Goal: Information Seeking & Learning: Learn about a topic

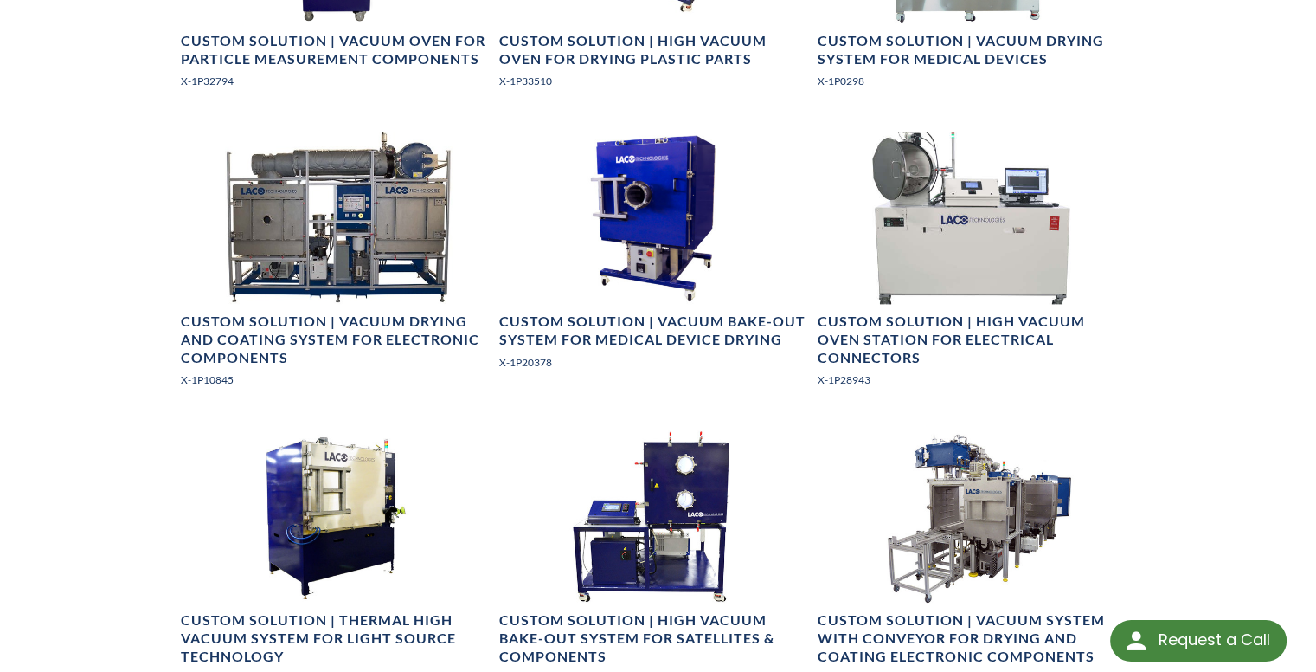
scroll to position [2419, 0]
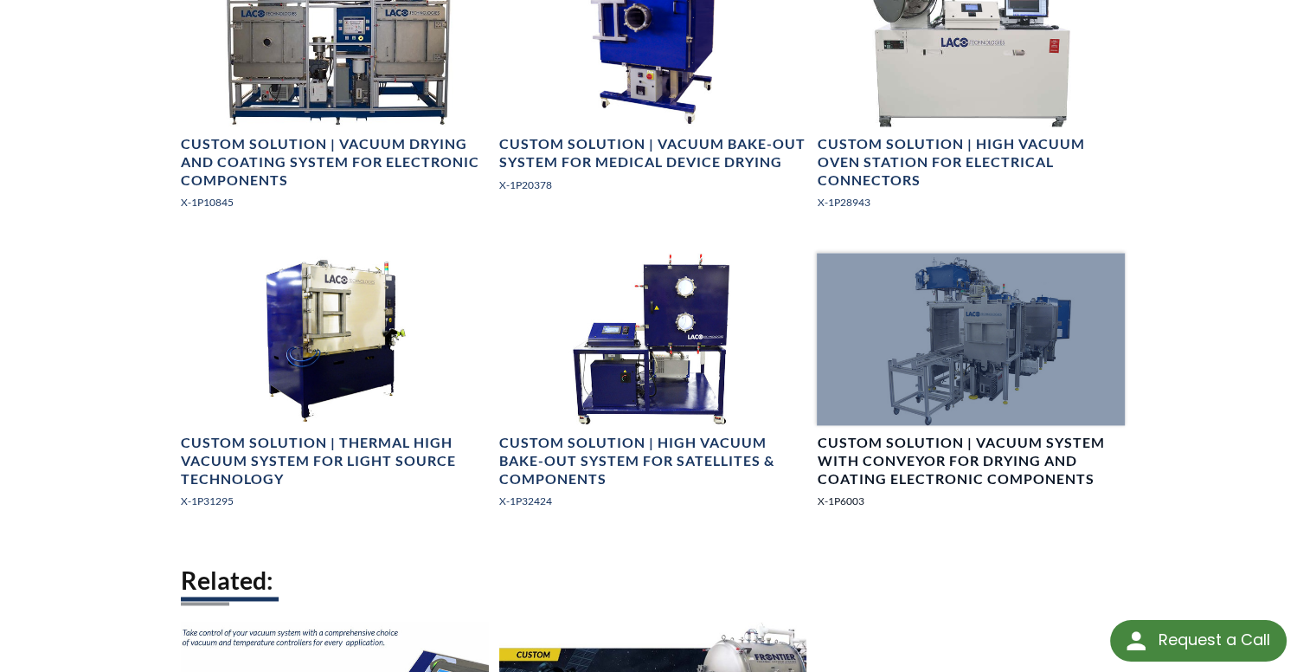
click at [1025, 366] on div at bounding box center [971, 339] width 308 height 173
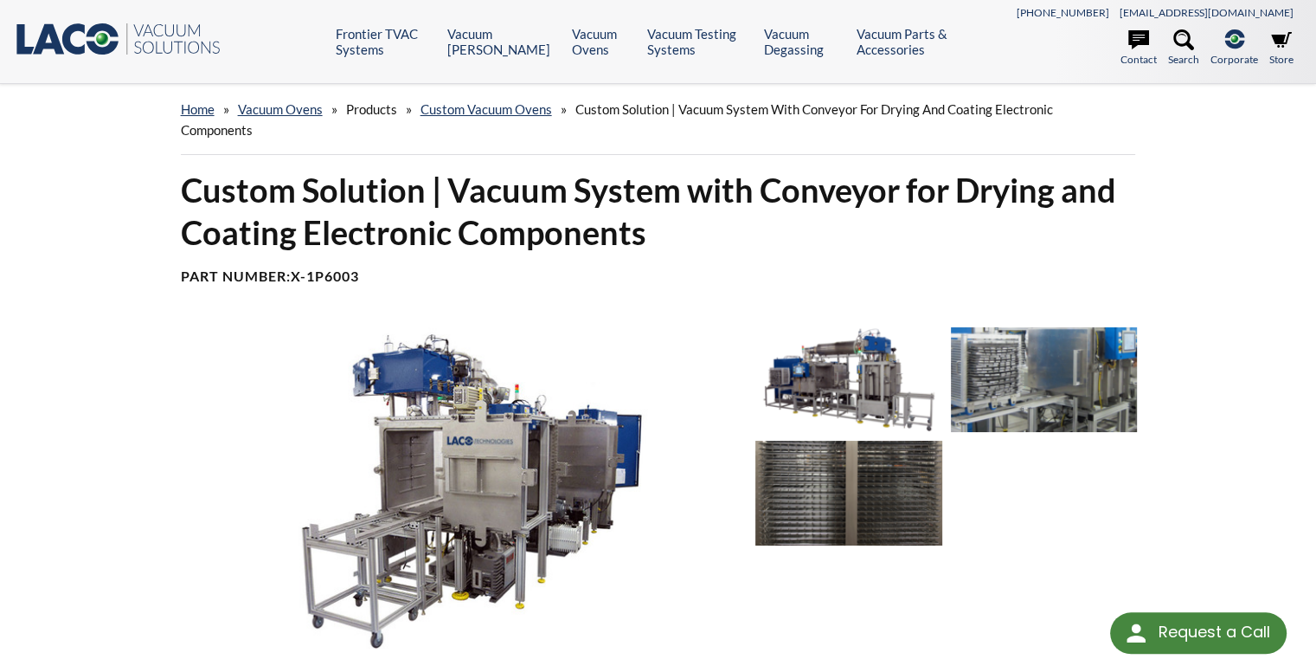
select select "Widget de traducción de idiomas"
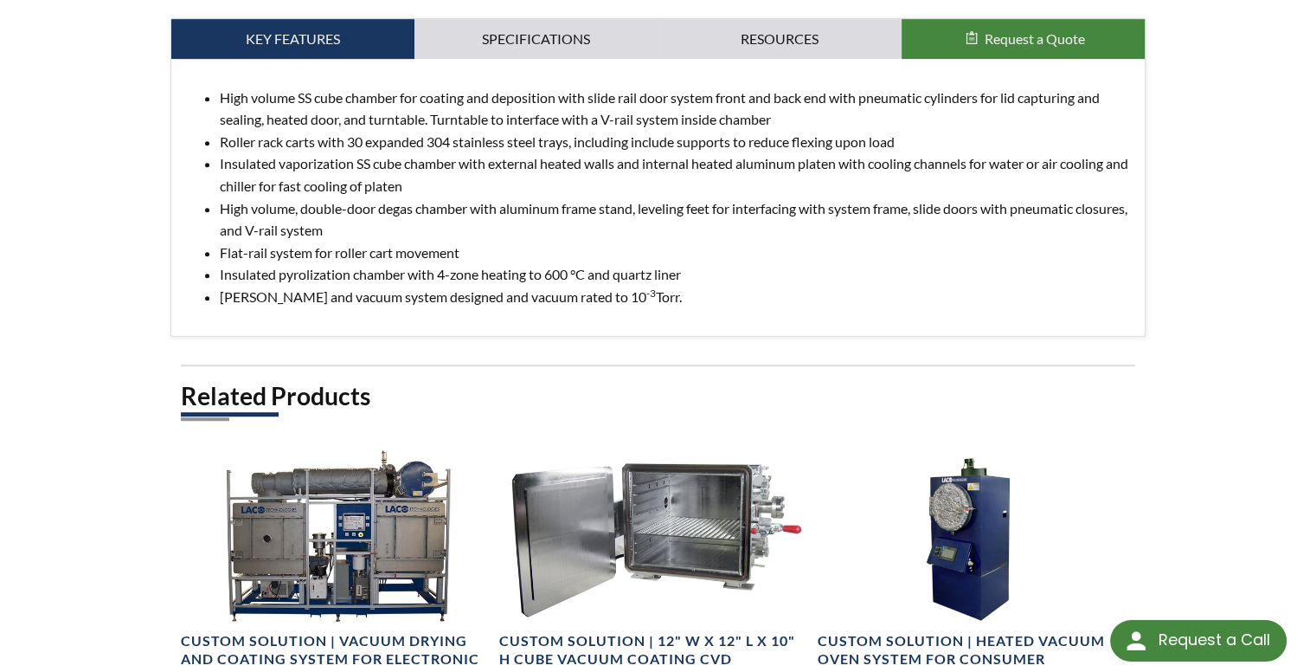
scroll to position [659, 0]
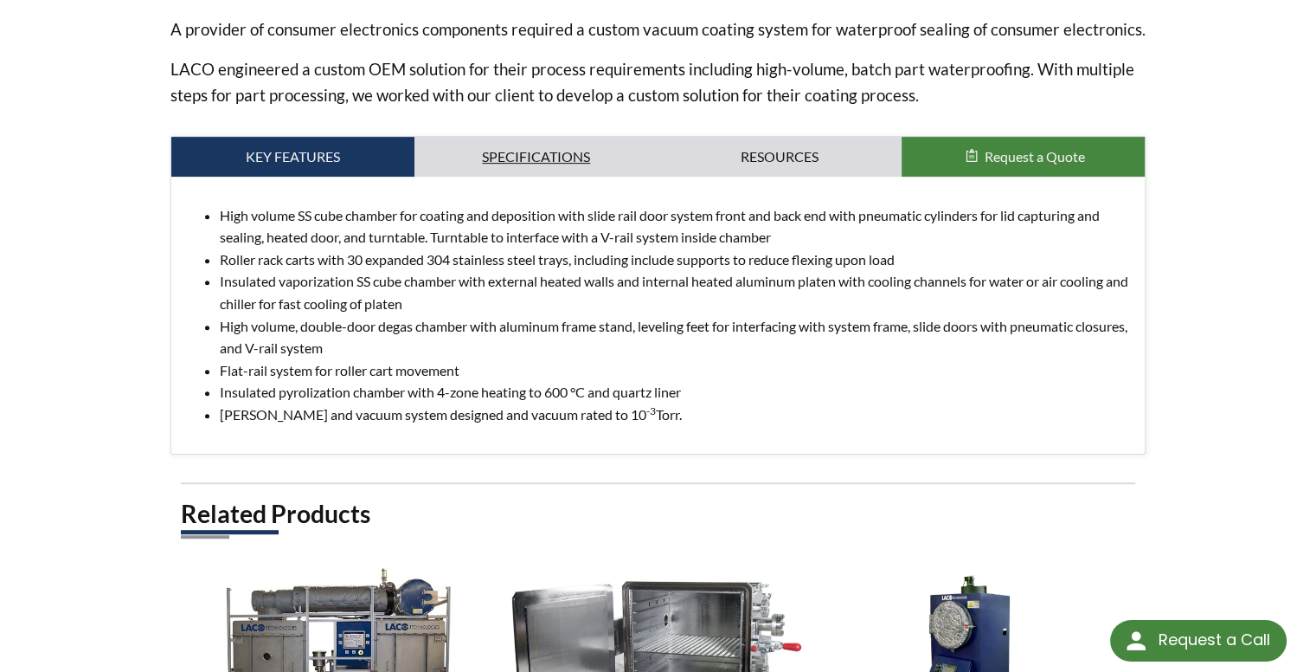
click at [550, 164] on link "Specifications" at bounding box center [535, 157] width 243 height 40
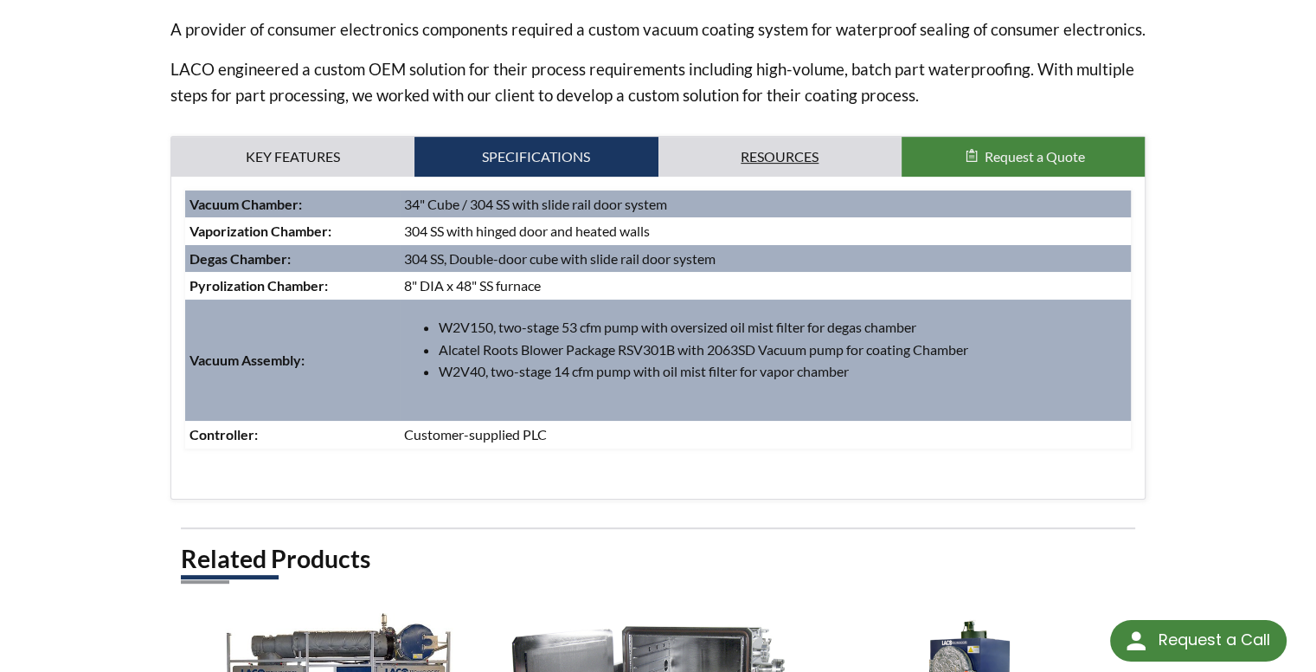
click at [793, 153] on link "Resources" at bounding box center [780, 157] width 243 height 40
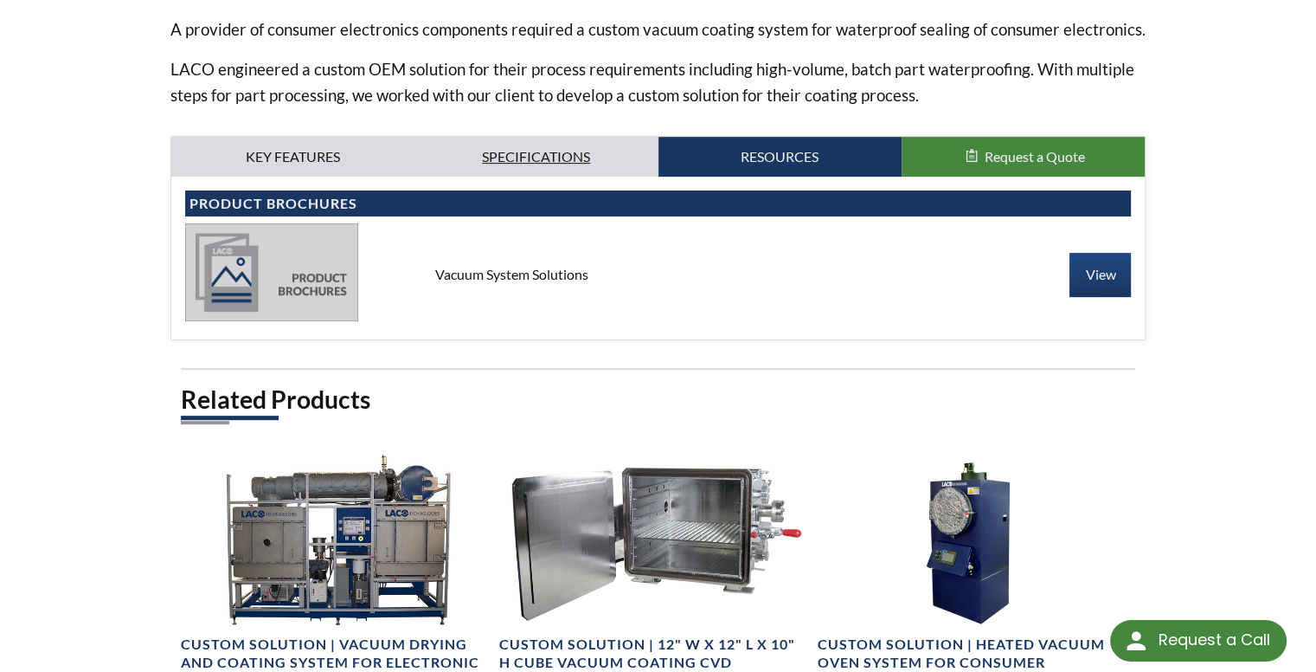
click at [572, 148] on link "Specifications" at bounding box center [535, 157] width 243 height 40
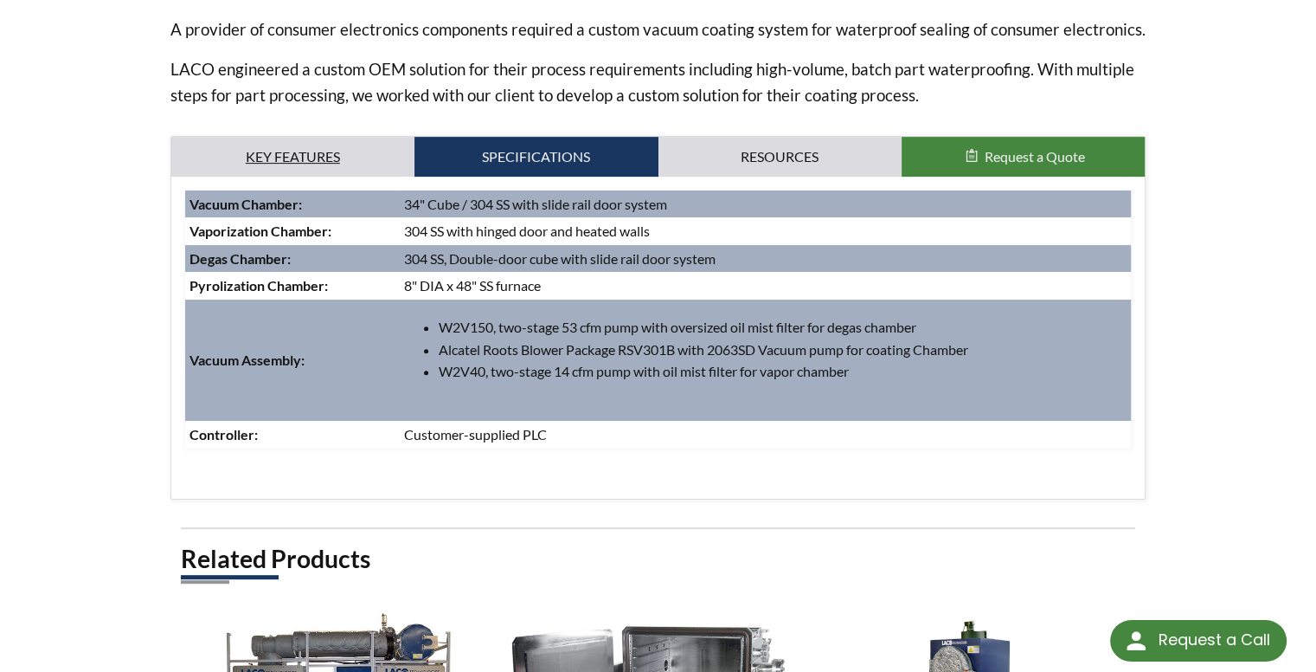
click at [326, 151] on link "Key Features" at bounding box center [292, 157] width 243 height 40
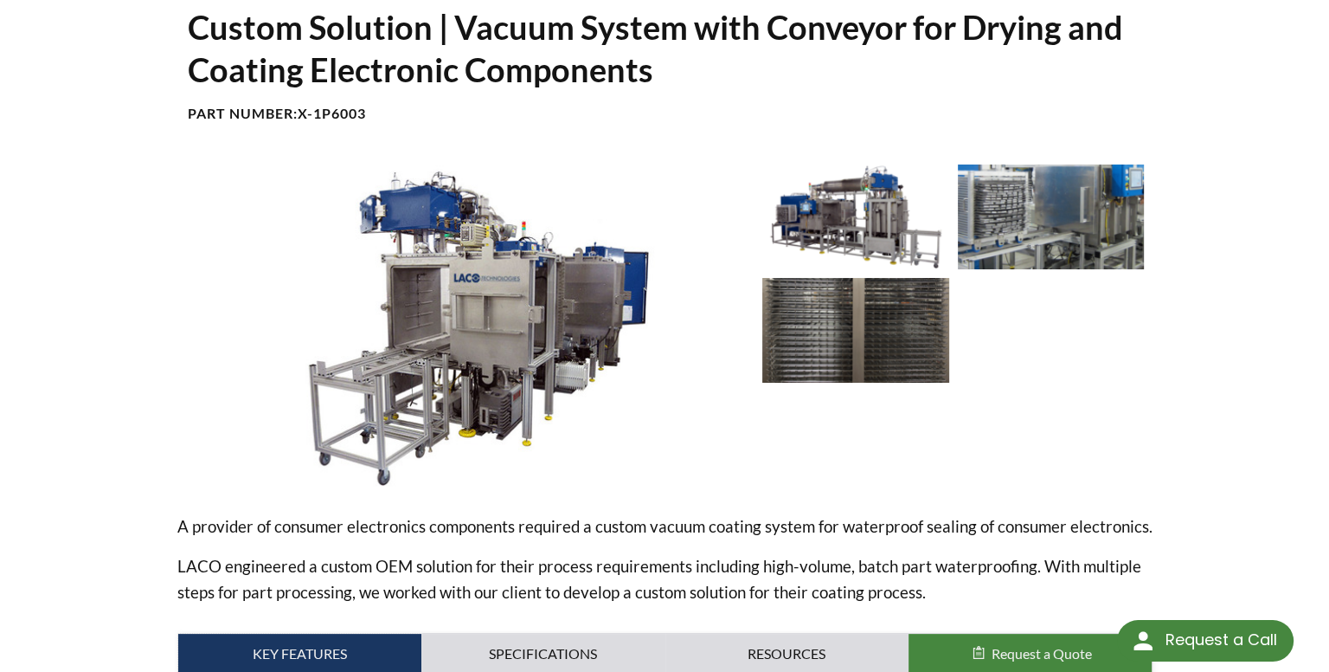
scroll to position [173, 0]
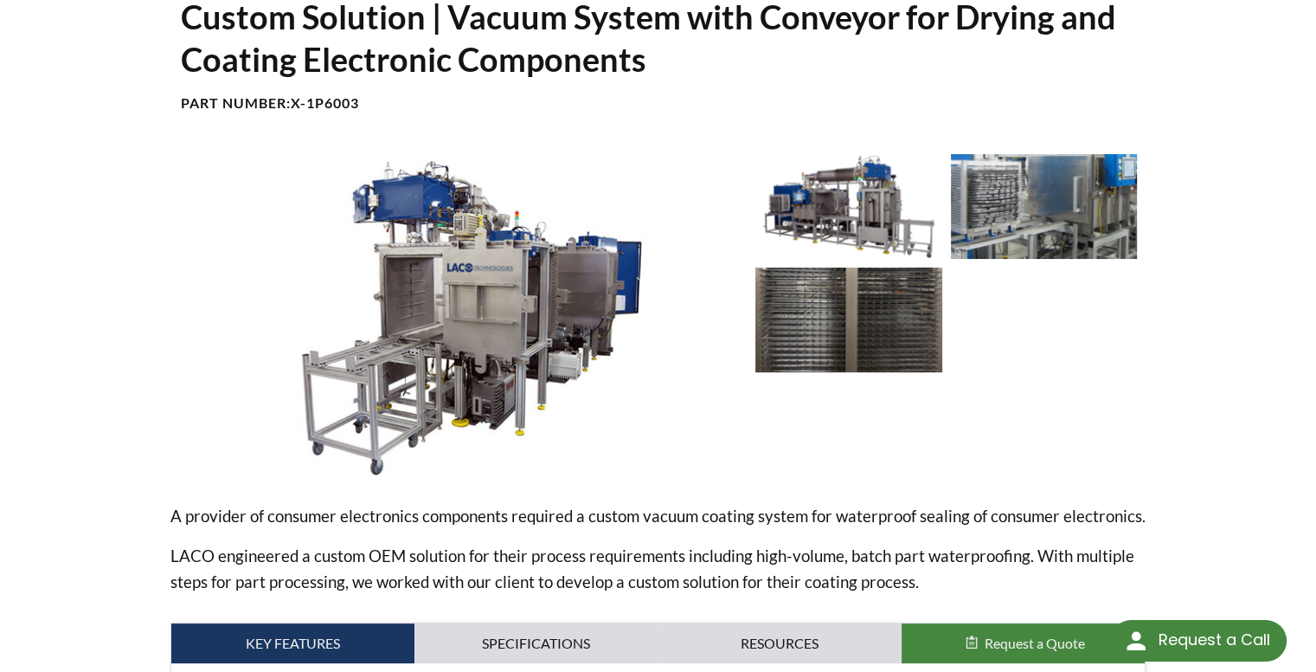
click at [867, 228] on img at bounding box center [848, 206] width 187 height 105
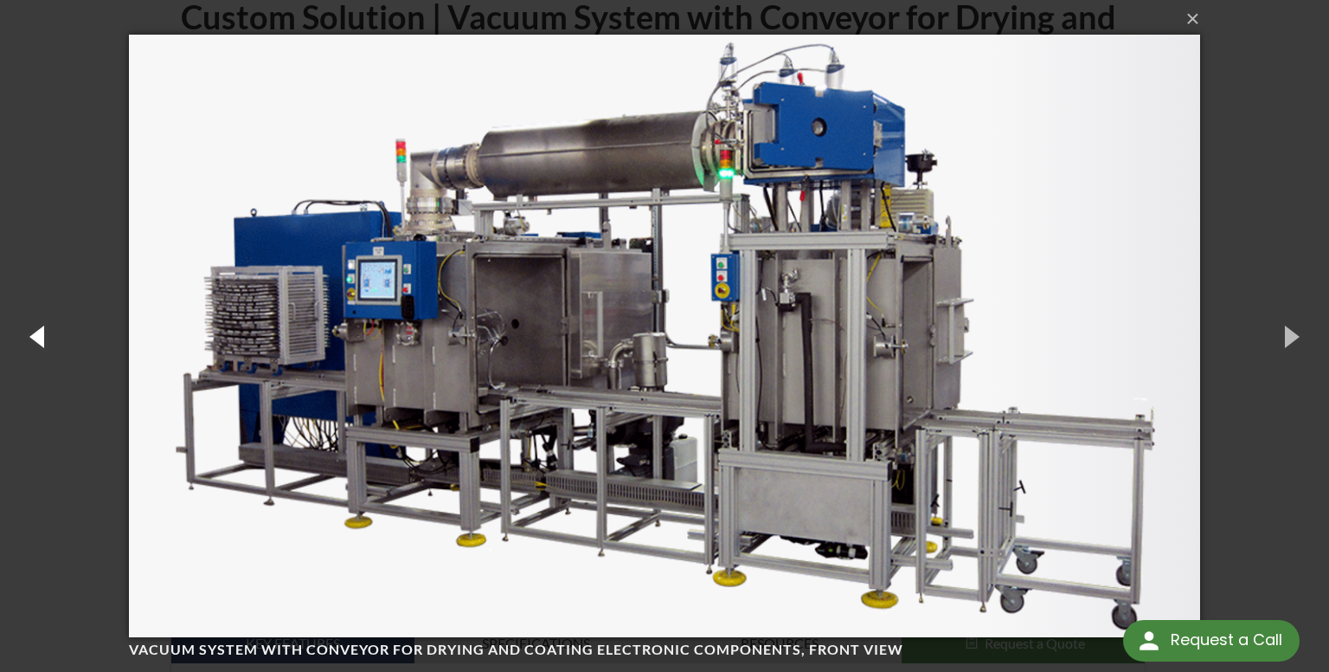
click at [38, 340] on button "button" at bounding box center [39, 335] width 78 height 95
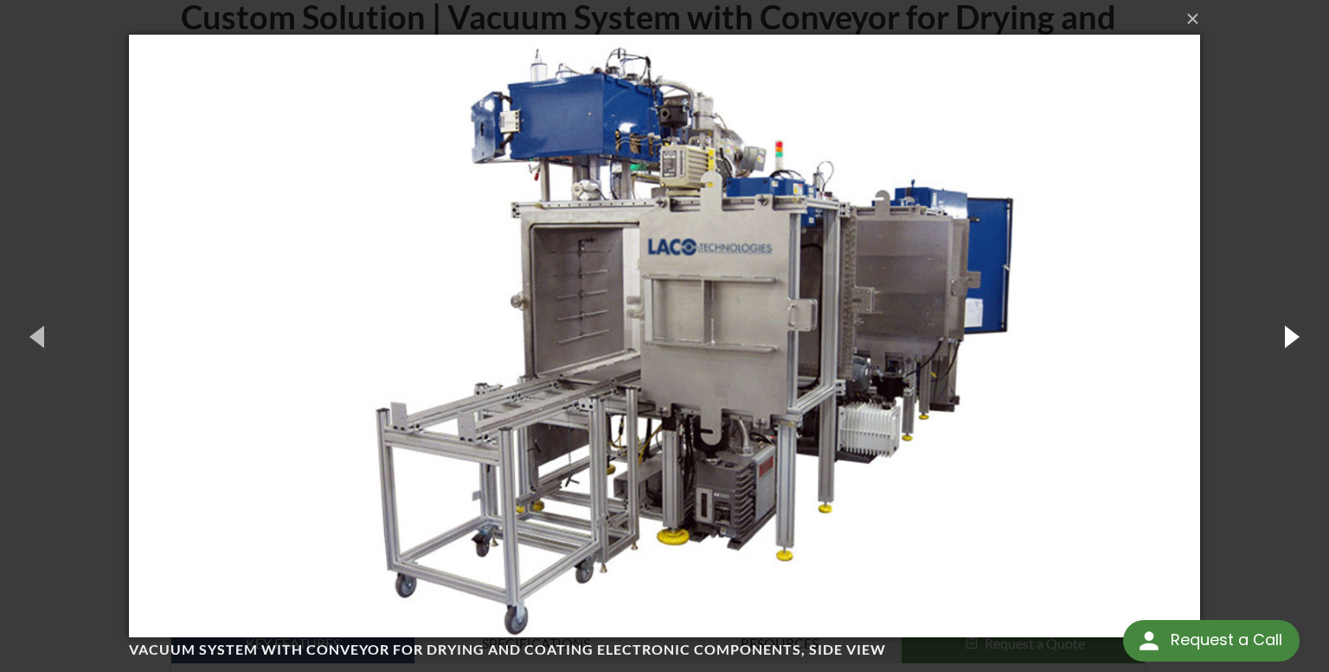
click at [1276, 338] on button "button" at bounding box center [1290, 335] width 78 height 95
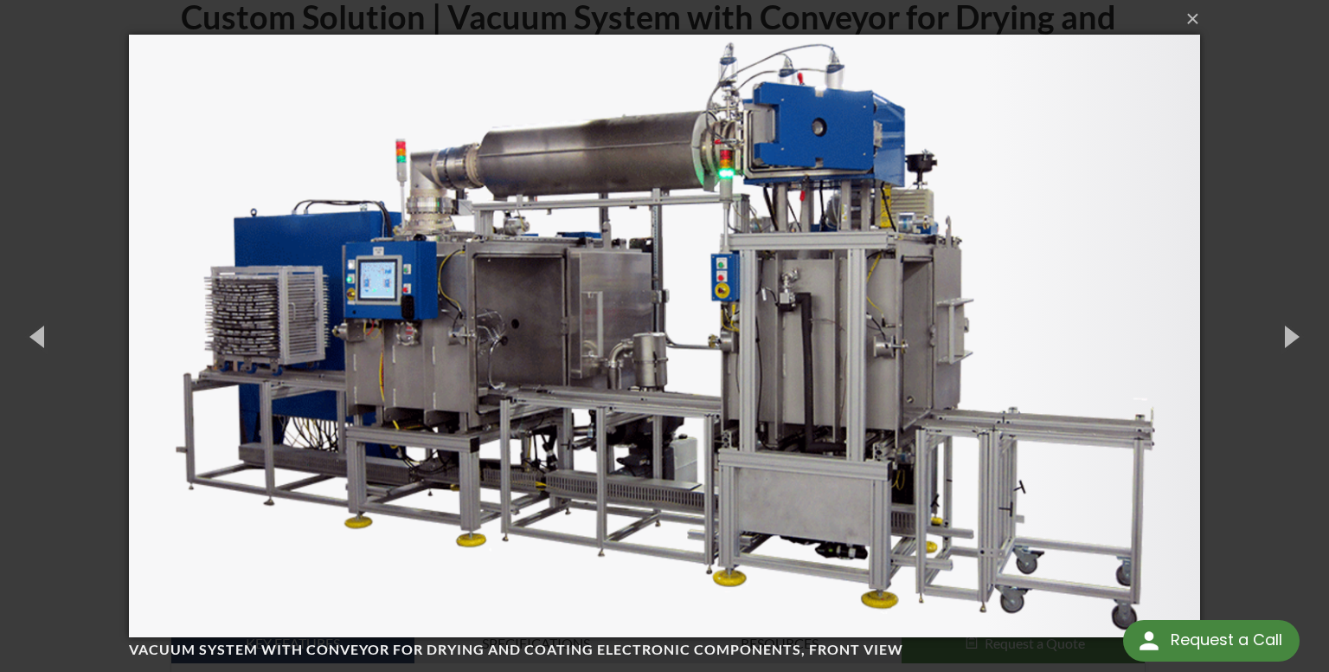
drag, startPoint x: 1276, startPoint y: 338, endPoint x: 1173, endPoint y: 423, distance: 132.7
click at [1173, 423] on img at bounding box center [664, 336] width 1070 height 672
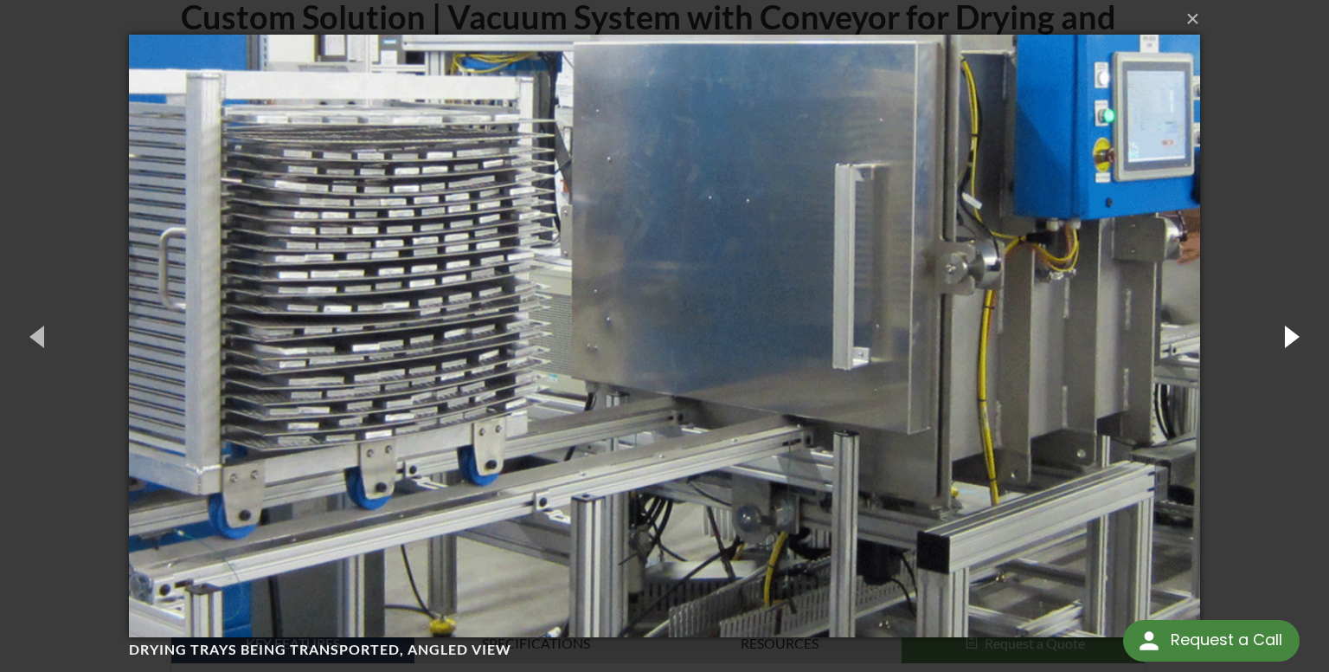
click at [1275, 340] on button "button" at bounding box center [1290, 335] width 78 height 95
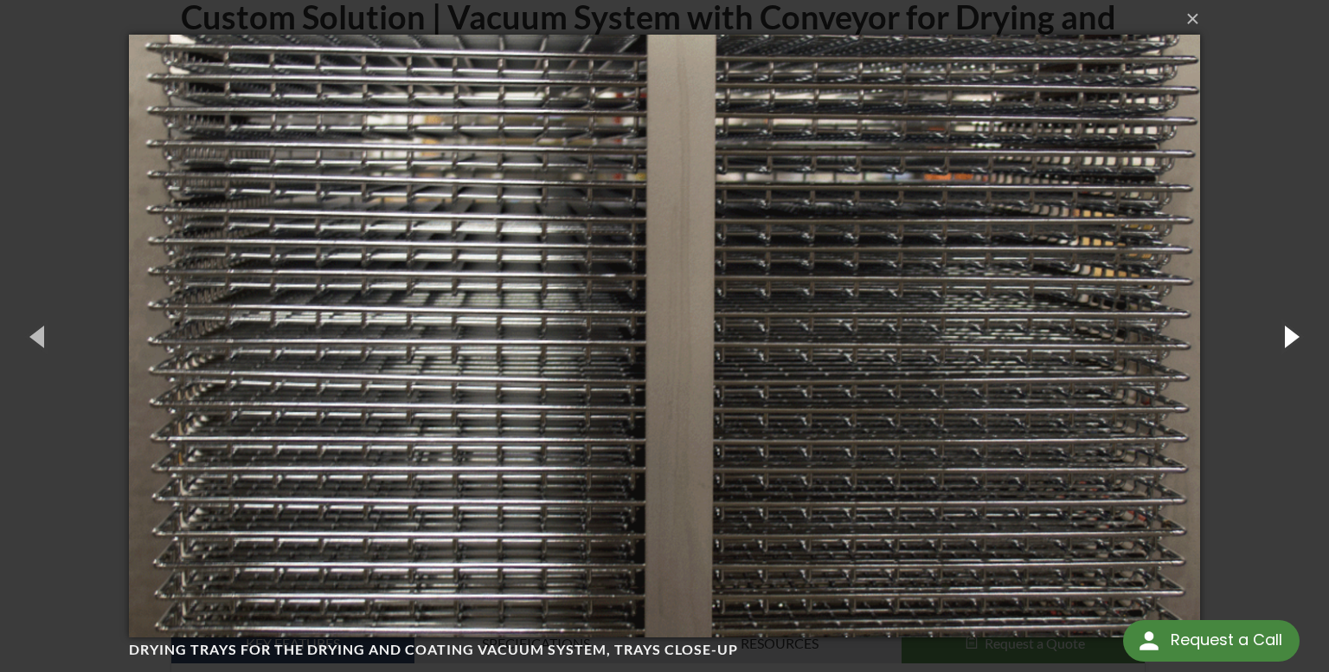
click at [1270, 338] on button "button" at bounding box center [1290, 335] width 78 height 95
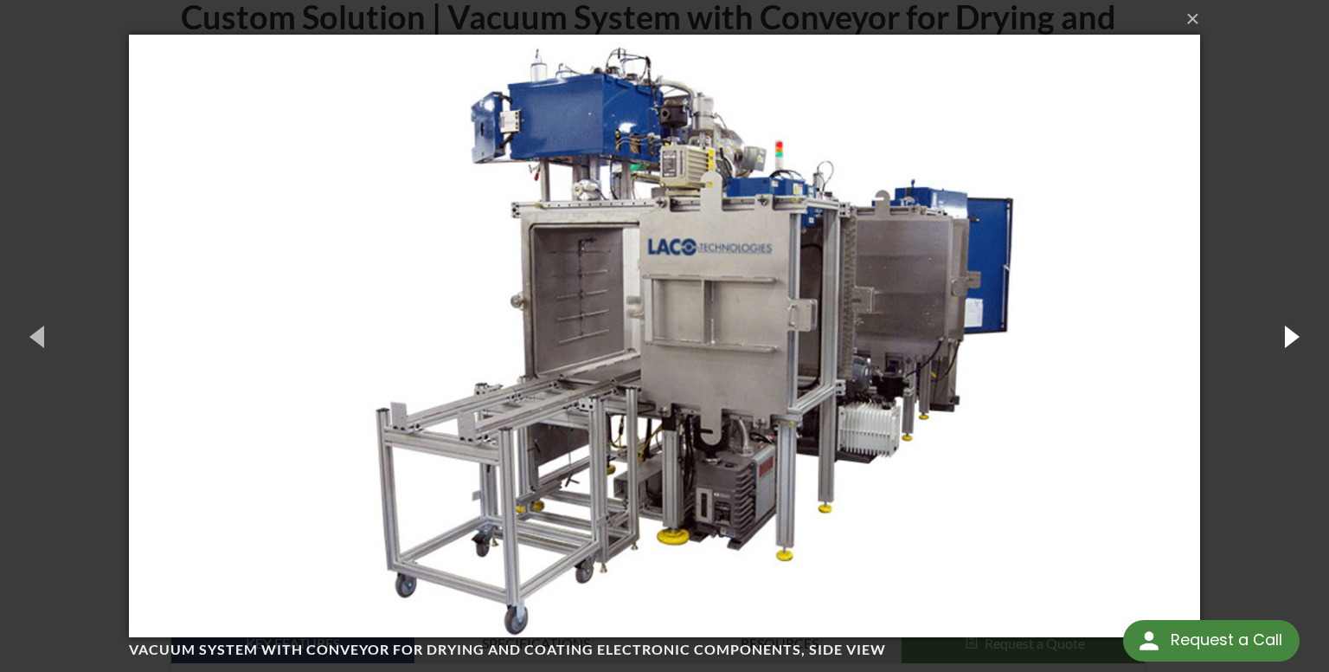
click at [1282, 334] on button "button" at bounding box center [1290, 335] width 78 height 95
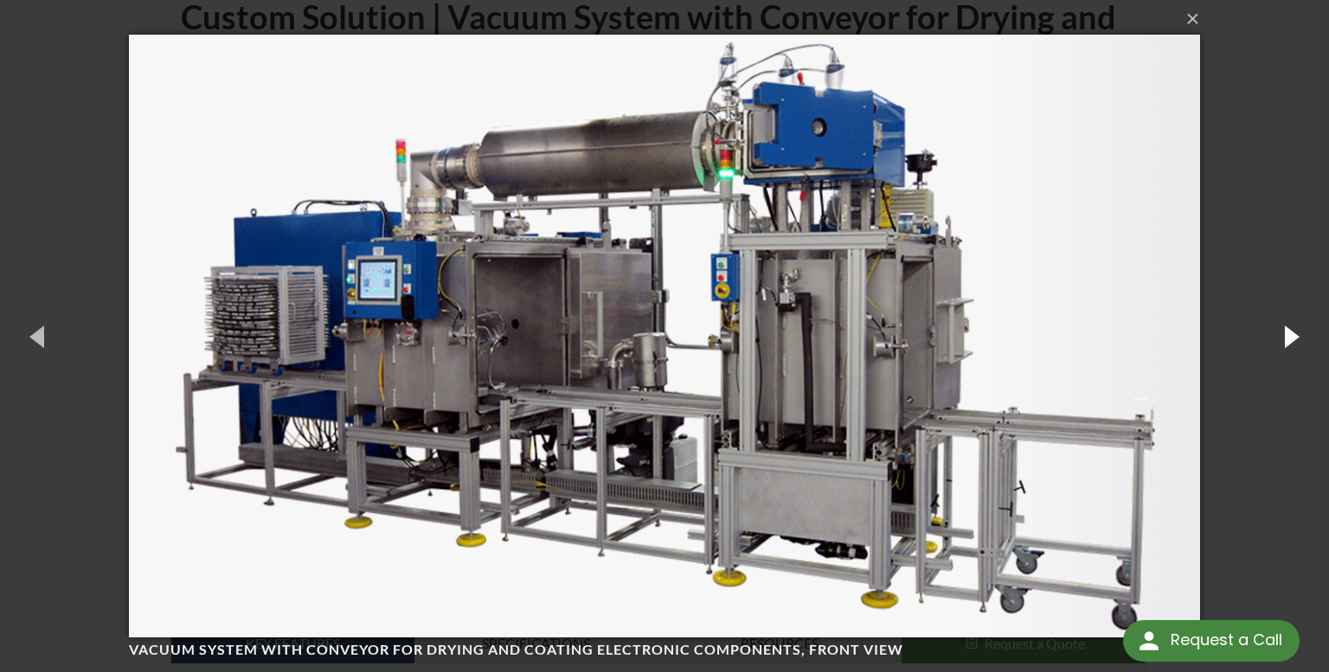
click at [1283, 333] on button "button" at bounding box center [1290, 335] width 78 height 95
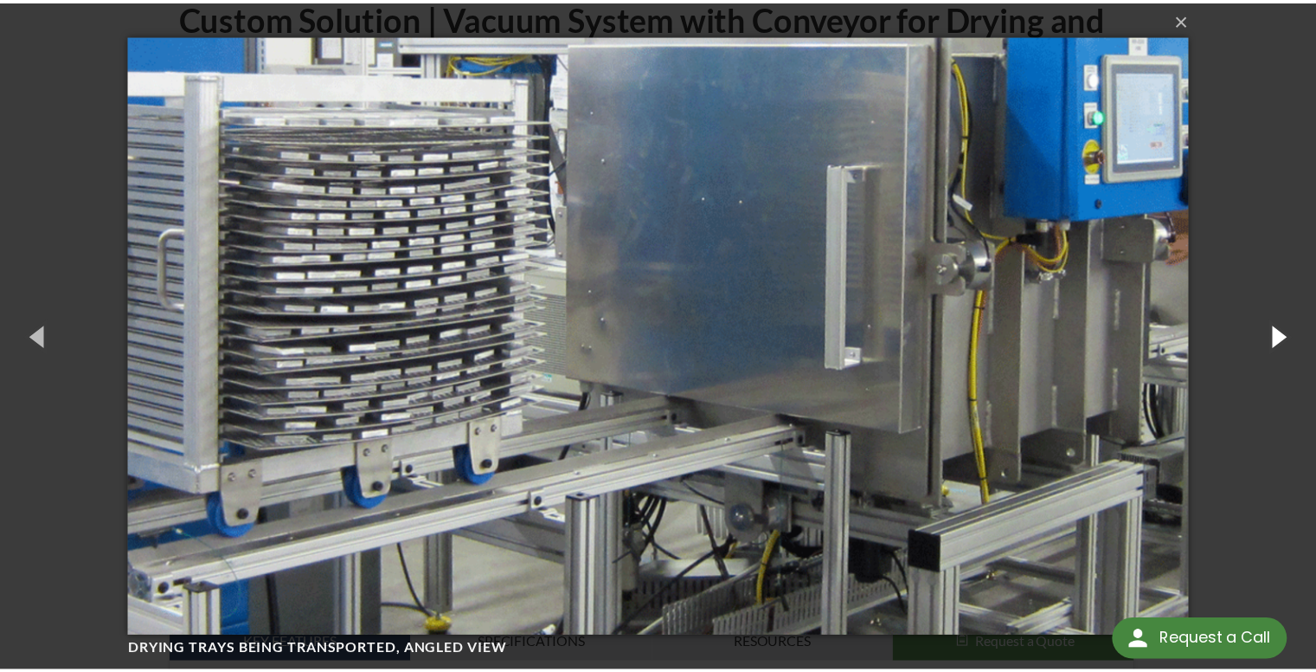
scroll to position [0, 0]
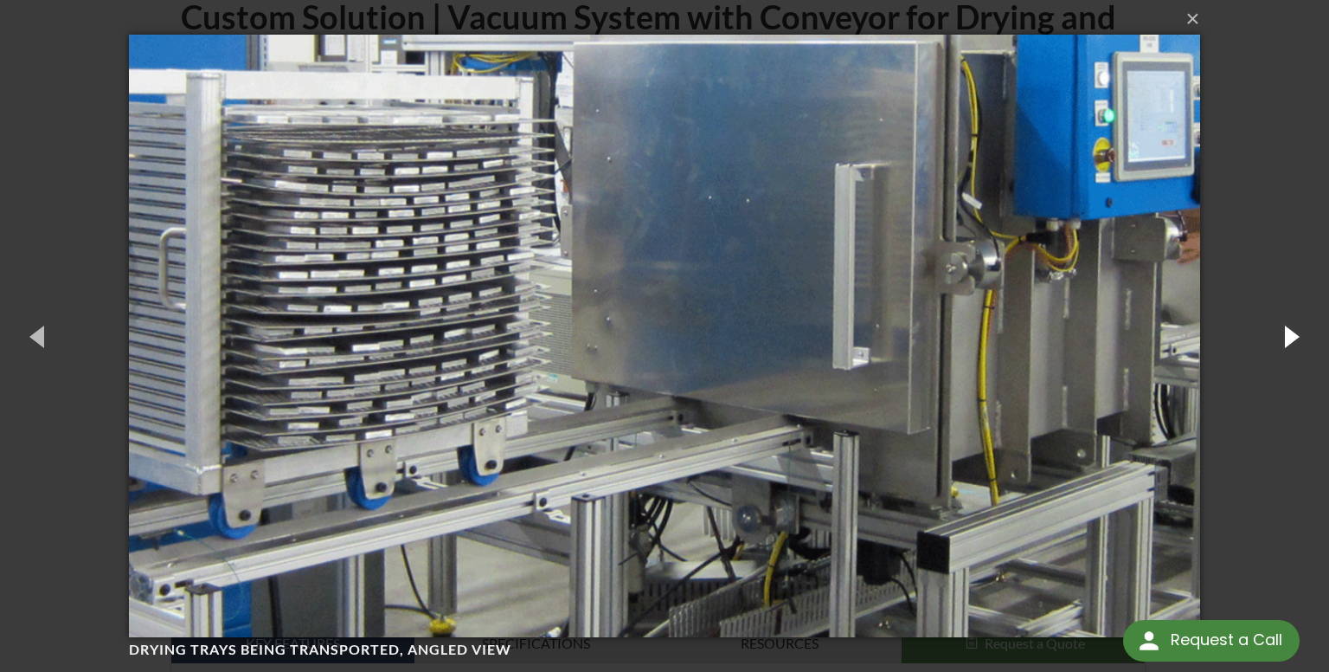
click at [1280, 332] on button "button" at bounding box center [1290, 335] width 78 height 95
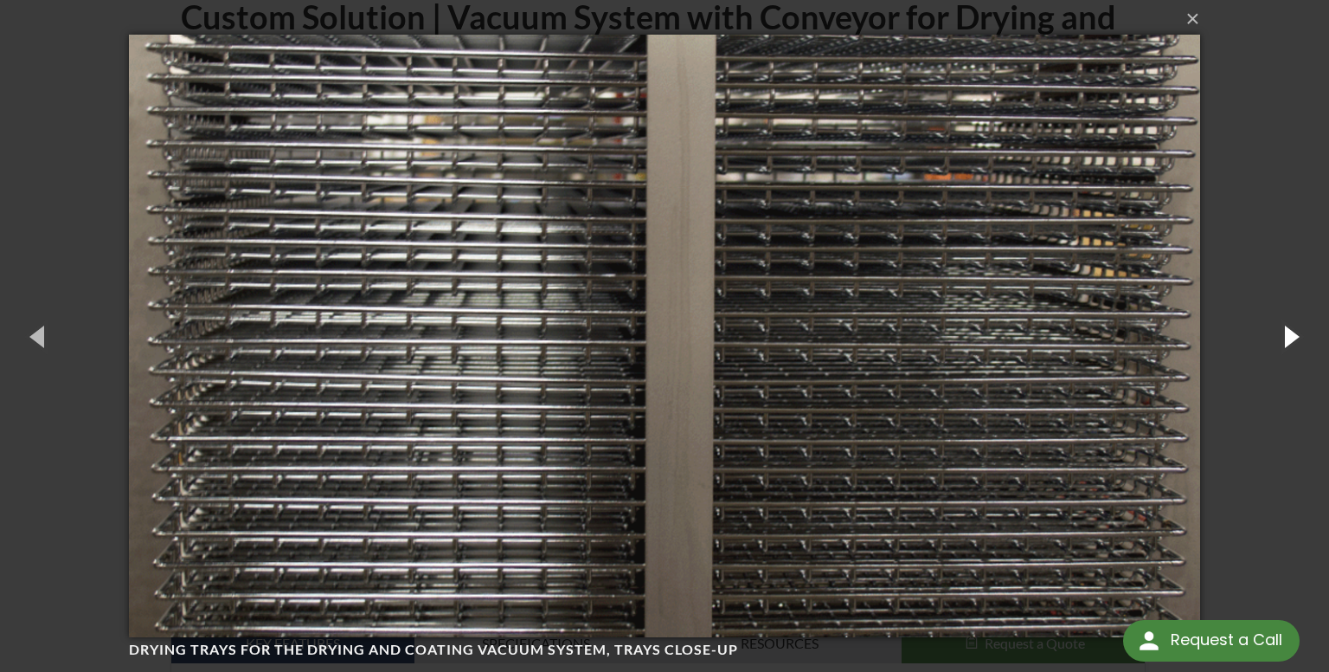
click at [1270, 339] on button "button" at bounding box center [1290, 335] width 78 height 95
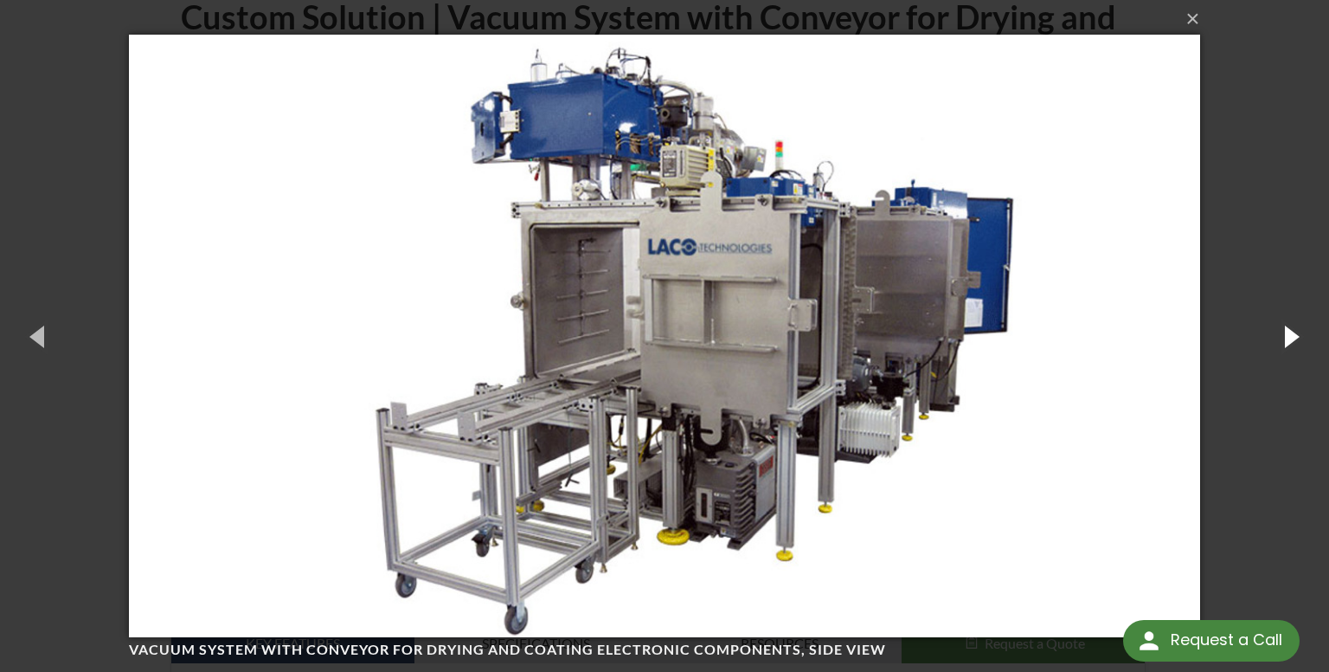
click at [1270, 341] on button "button" at bounding box center [1290, 335] width 78 height 95
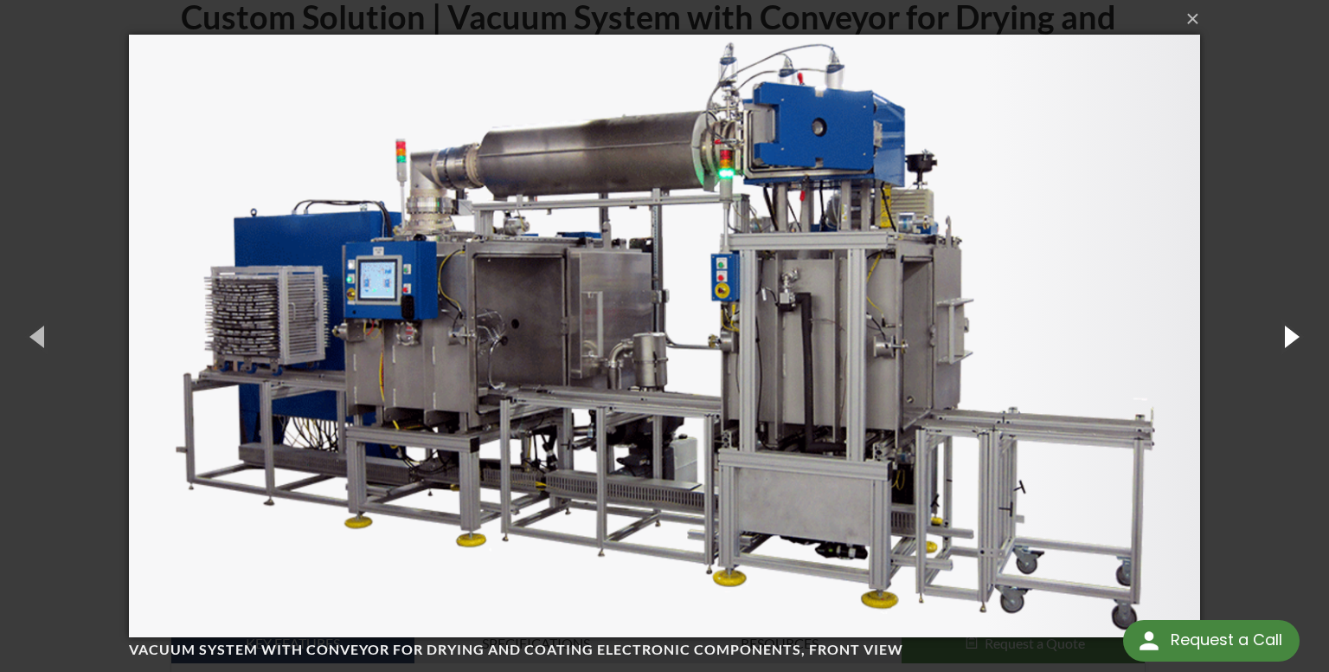
click at [1270, 341] on button "button" at bounding box center [1290, 335] width 78 height 95
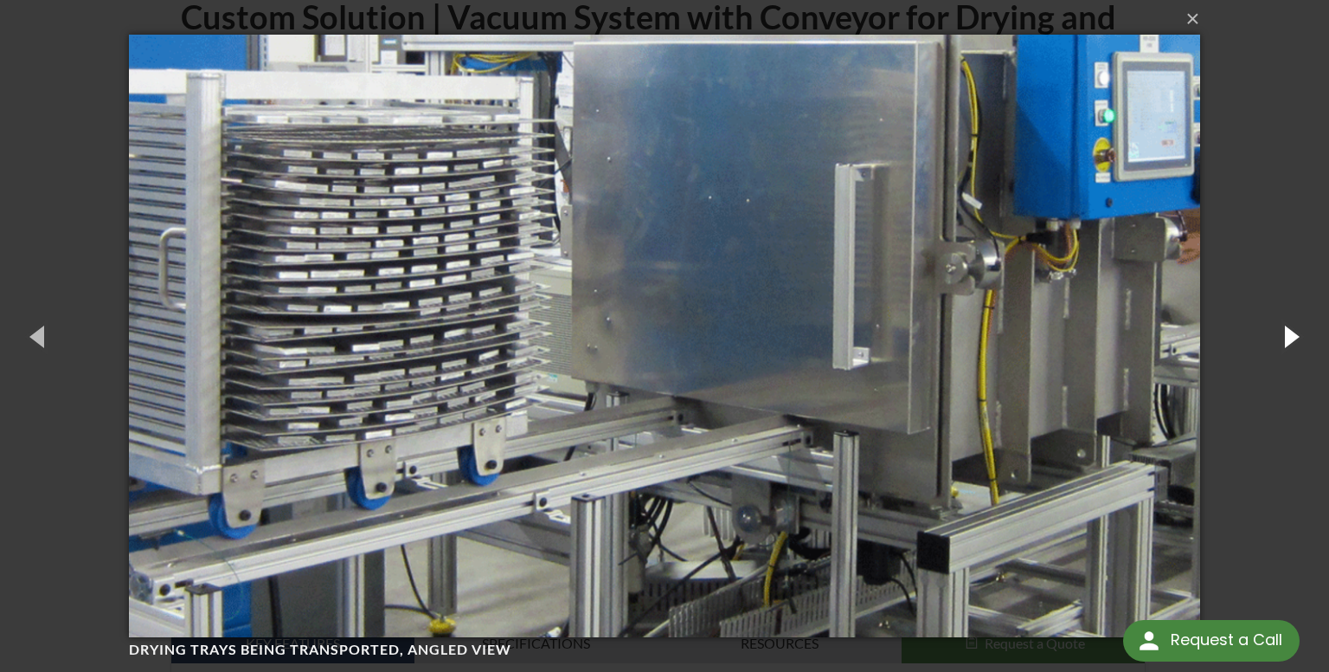
click at [1270, 341] on button "button" at bounding box center [1290, 335] width 78 height 95
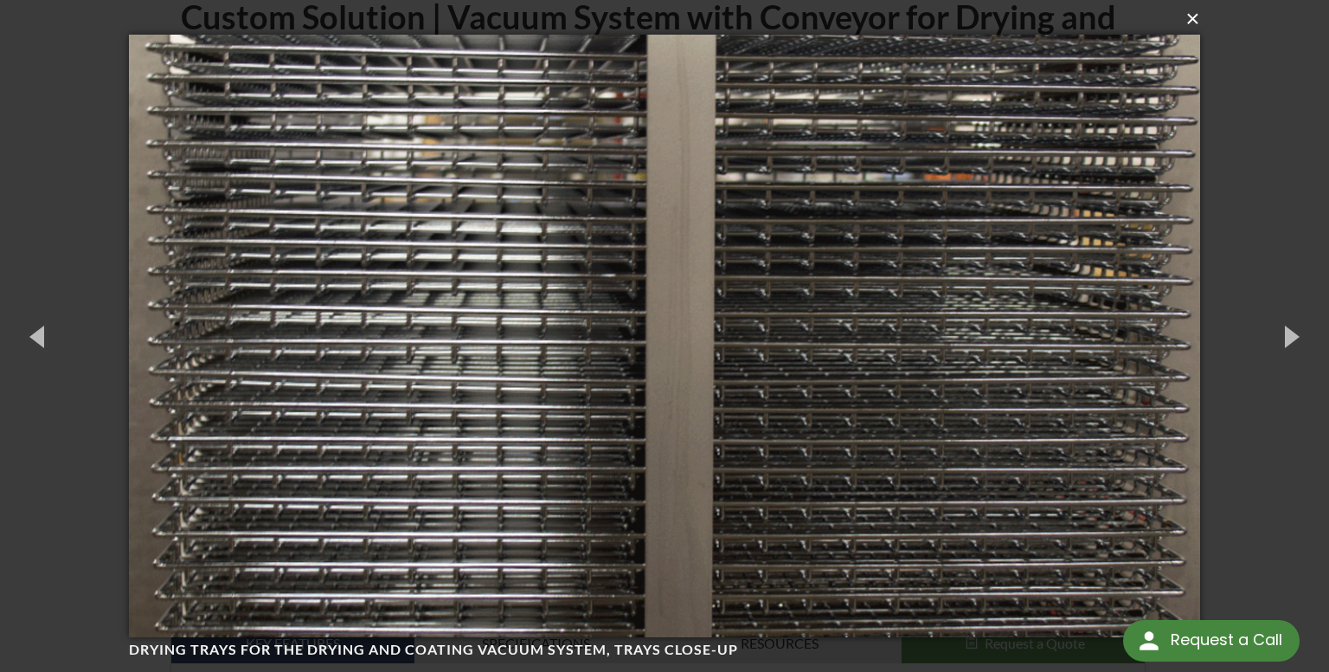
click at [1188, 26] on button "×" at bounding box center [669, 19] width 1070 height 38
